Goal: Check status

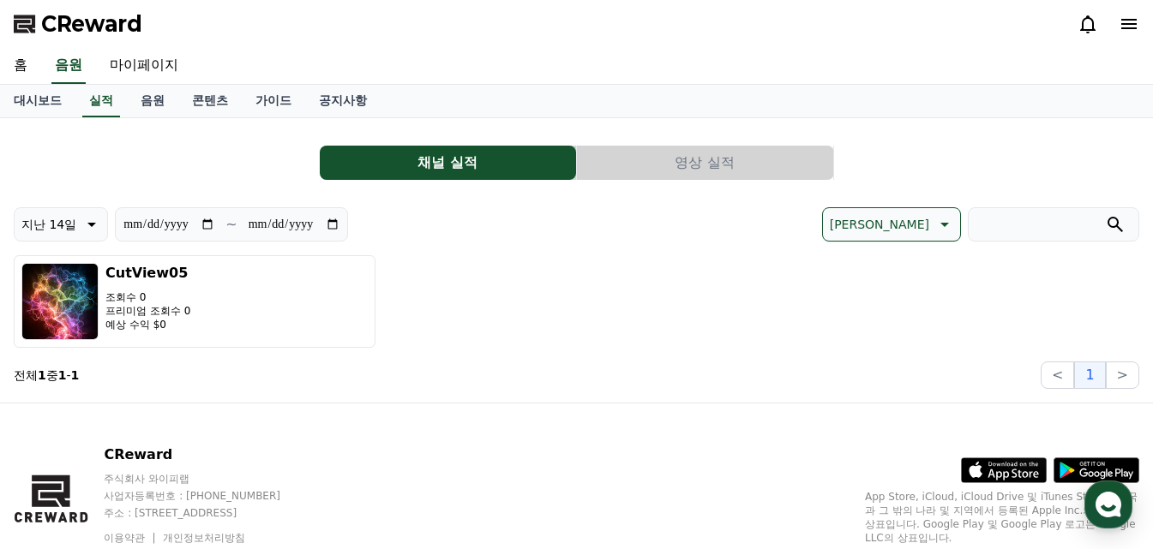
click at [93, 226] on icon at bounding box center [90, 224] width 21 height 21
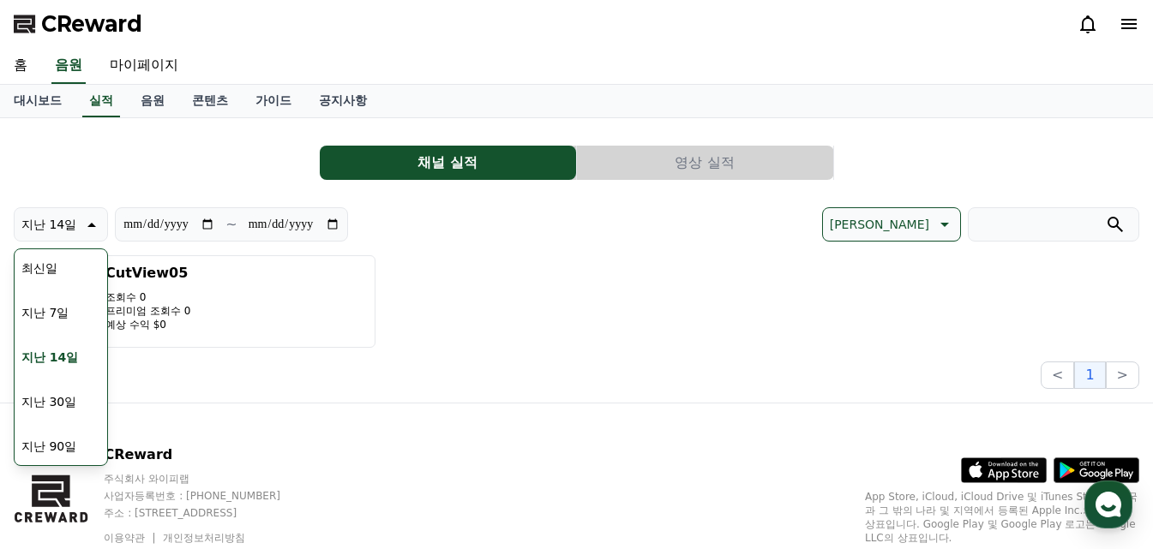
click at [55, 271] on button "최신일" at bounding box center [40, 268] width 50 height 38
type input "**********"
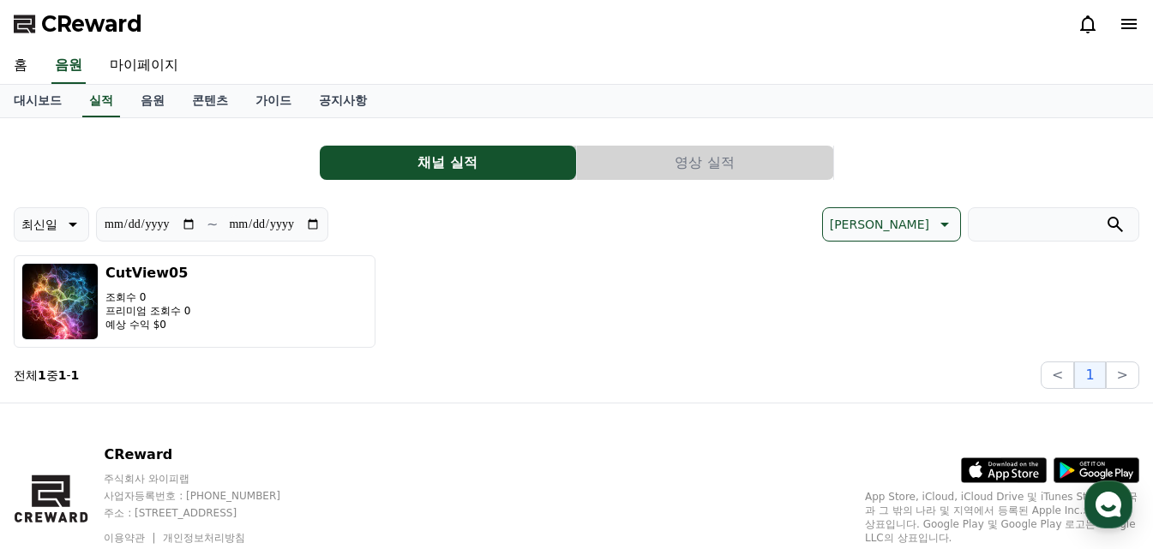
click at [81, 220] on button "최신일" at bounding box center [51, 224] width 75 height 34
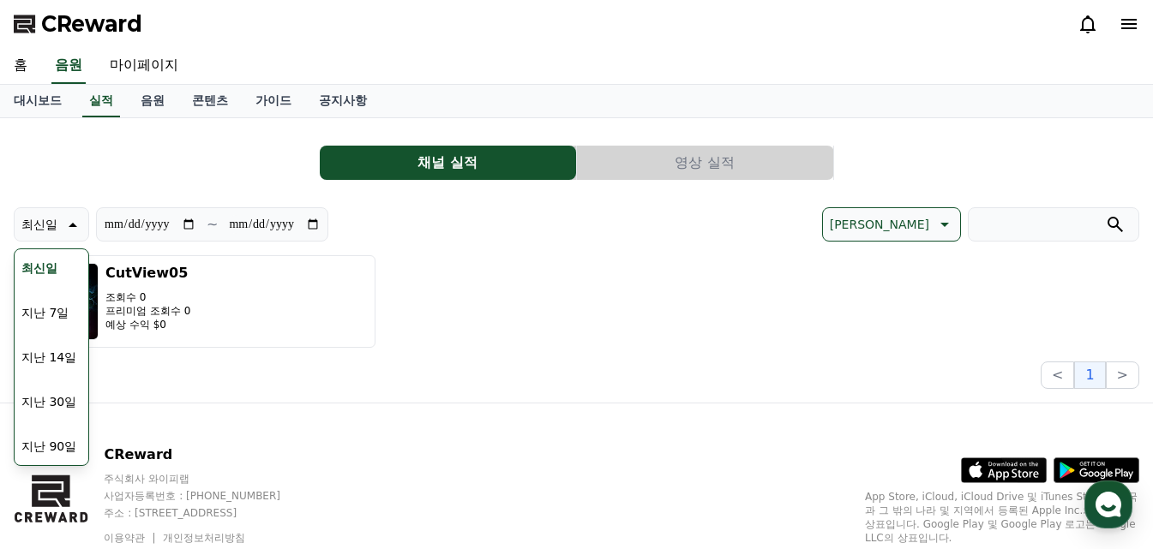
click at [57, 272] on button "최신일" at bounding box center [40, 268] width 50 height 38
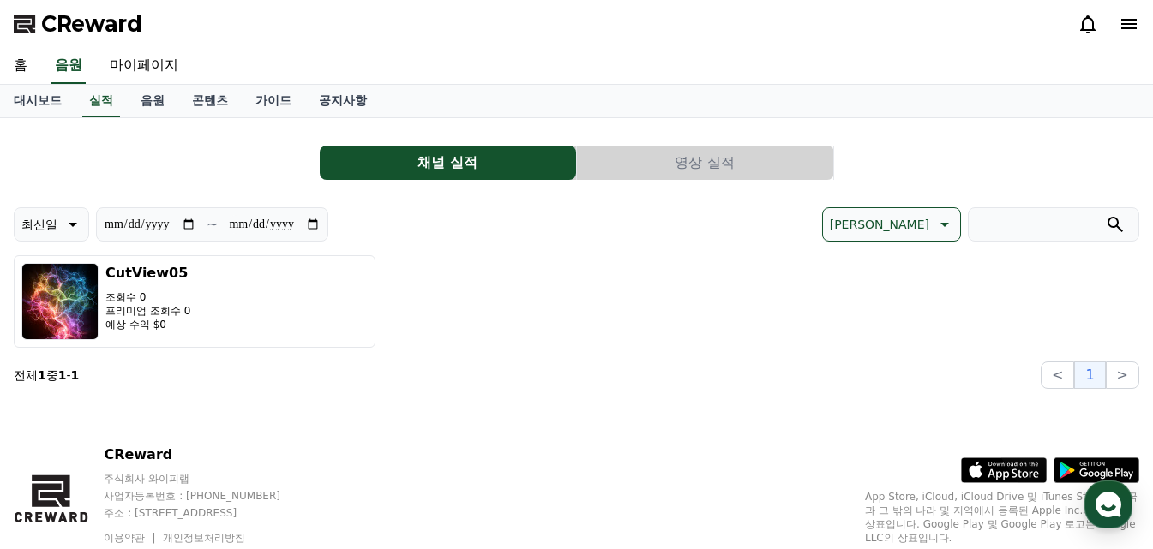
click at [661, 171] on button "영상 실적" at bounding box center [705, 163] width 256 height 34
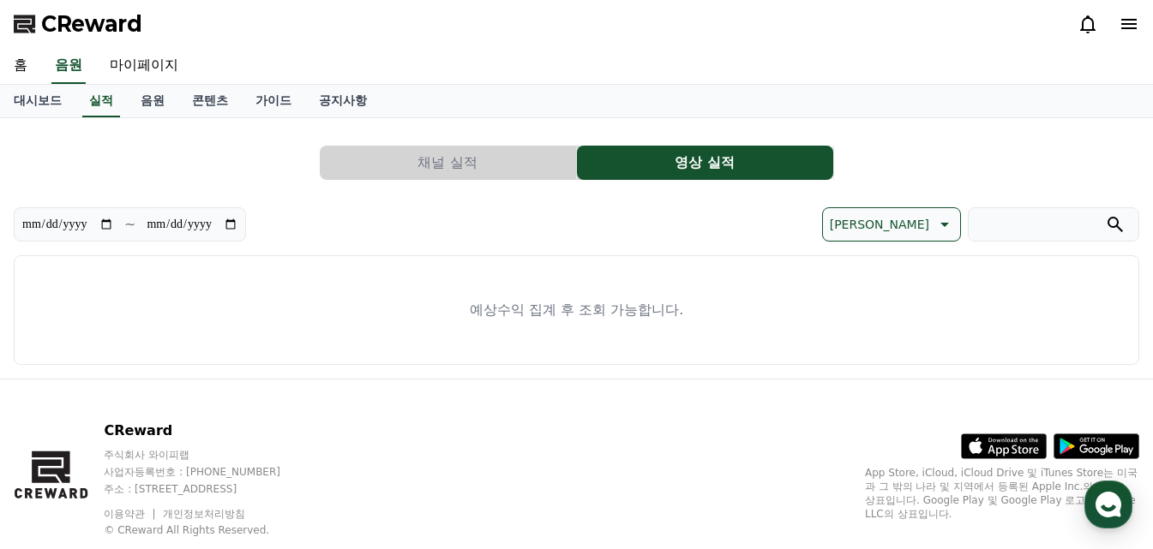
click at [481, 159] on button "채널 실적" at bounding box center [448, 163] width 256 height 34
